Goal: Obtain resource: Download file/media

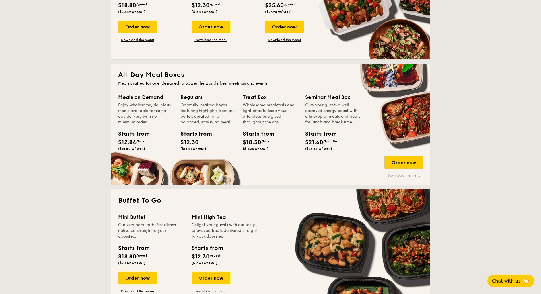
click at [397, 175] on link "Download the menu" at bounding box center [404, 175] width 39 height 5
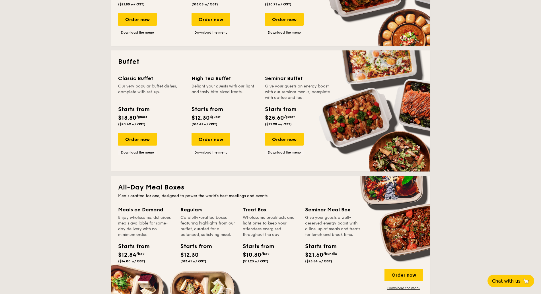
scroll to position [142, 0]
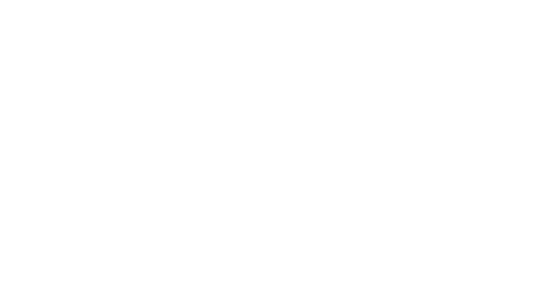
select select "100"
